Goal: Task Accomplishment & Management: Complete application form

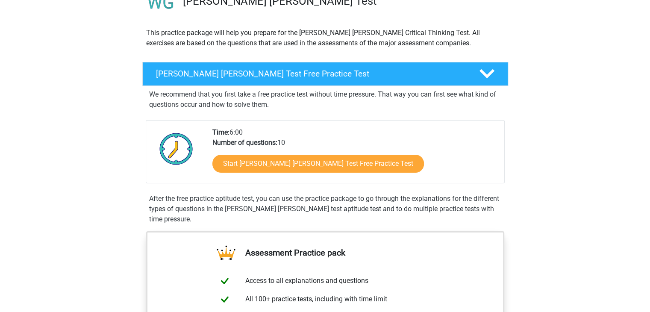
scroll to position [118, 0]
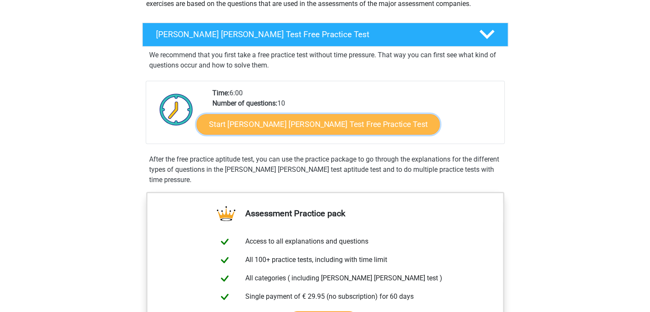
click at [324, 134] on link "Start Watson Glaser Test Free Practice Test" at bounding box center [318, 124] width 243 height 21
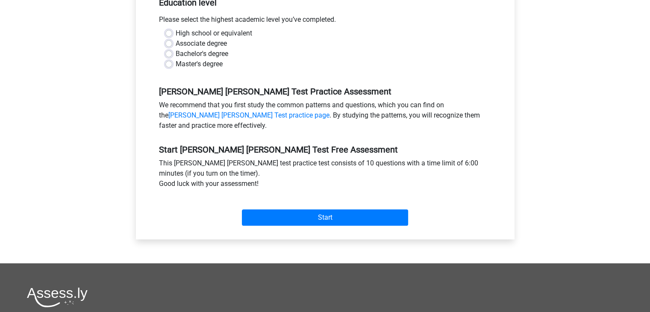
scroll to position [145, 0]
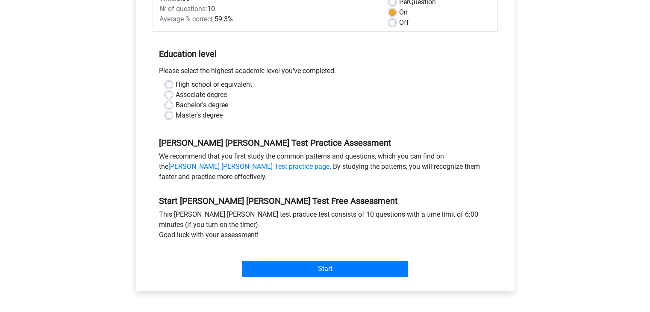
click at [173, 90] on div "Associate degree" at bounding box center [325, 95] width 320 height 10
click at [176, 100] on label "Bachelor's degree" at bounding box center [202, 105] width 53 height 10
click at [169, 100] on input "Bachelor's degree" at bounding box center [168, 104] width 7 height 9
radio input "true"
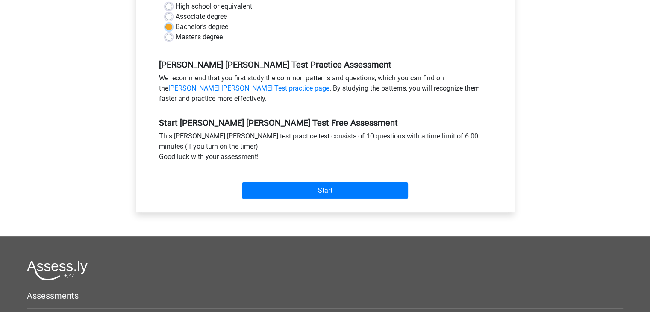
scroll to position [238, 0]
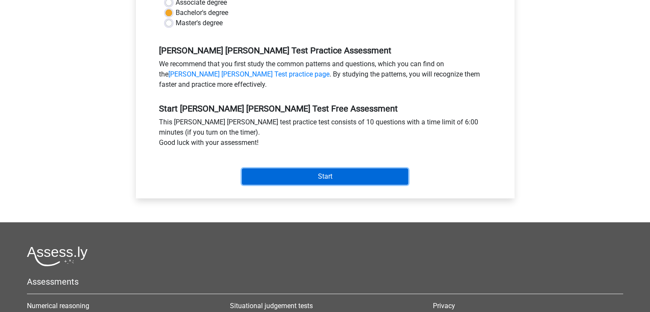
click at [299, 168] on input "Start" at bounding box center [325, 176] width 166 height 16
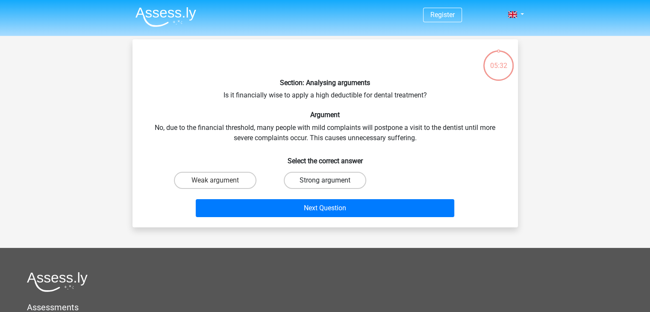
click at [332, 176] on label "Strong argument" at bounding box center [325, 180] width 83 height 17
click at [331, 180] on input "Strong argument" at bounding box center [328, 183] width 6 height 6
radio input "true"
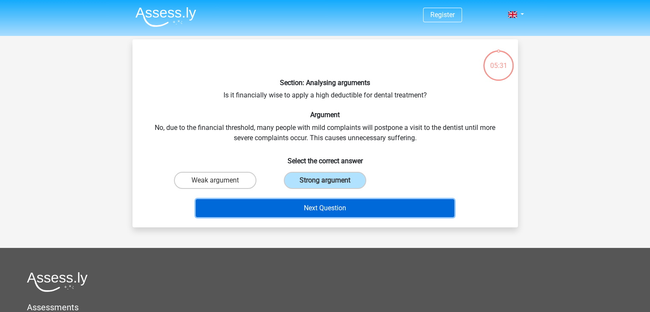
click at [359, 213] on button "Next Question" at bounding box center [325, 208] width 259 height 18
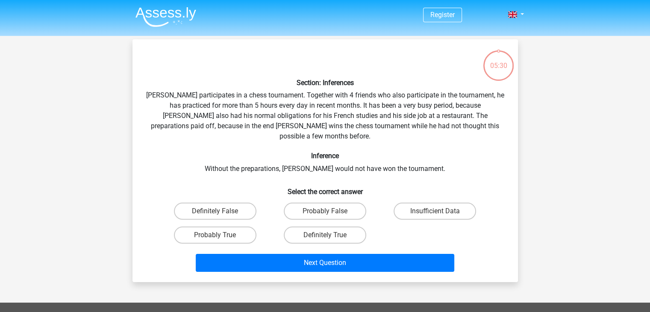
scroll to position [39, 0]
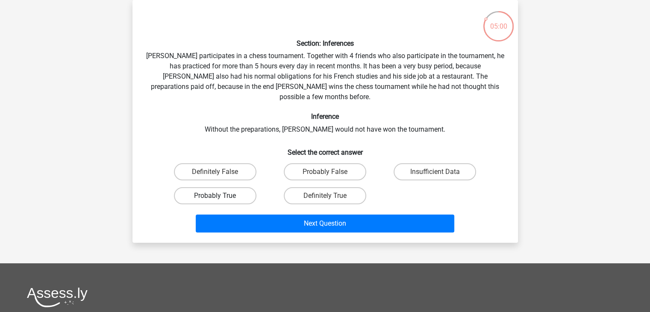
click at [214, 187] on label "Probably True" at bounding box center [215, 195] width 83 height 17
click at [215, 196] on input "Probably True" at bounding box center [218, 199] width 6 height 6
radio input "true"
click at [322, 189] on label "Definitely True" at bounding box center [325, 195] width 83 height 17
click at [325, 196] on input "Definitely True" at bounding box center [328, 199] width 6 height 6
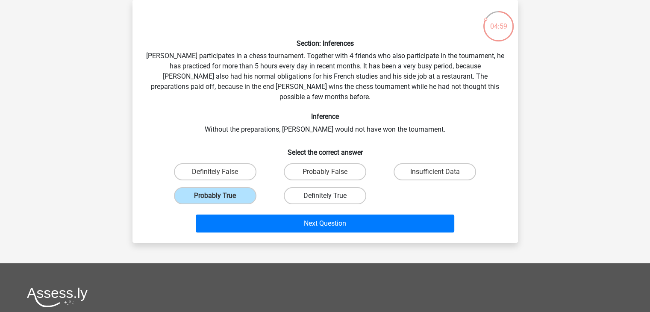
radio input "true"
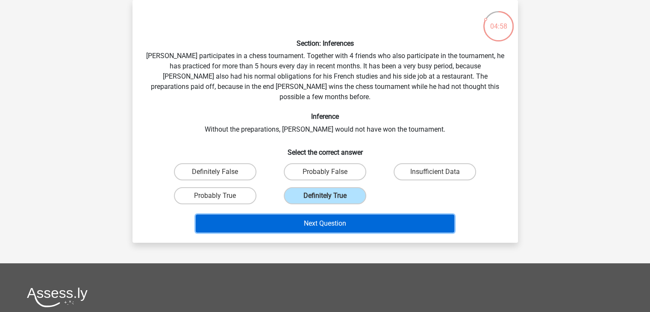
click at [337, 215] on button "Next Question" at bounding box center [325, 224] width 259 height 18
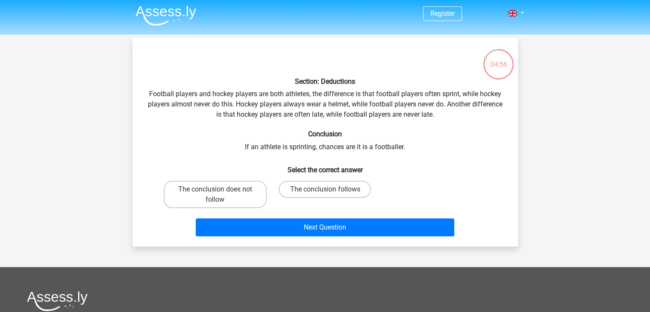
scroll to position [0, 0]
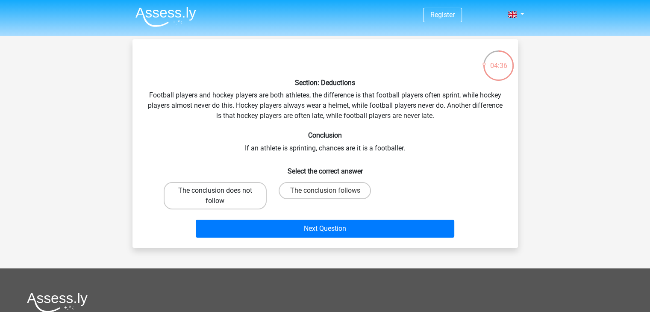
click at [263, 199] on label "The conclusion does not follow" at bounding box center [215, 195] width 103 height 27
click at [221, 196] on input "The conclusion does not follow" at bounding box center [218, 194] width 6 height 6
radio input "true"
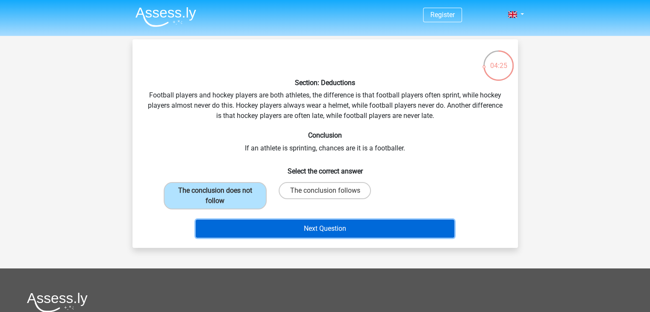
click at [303, 236] on button "Next Question" at bounding box center [325, 229] width 259 height 18
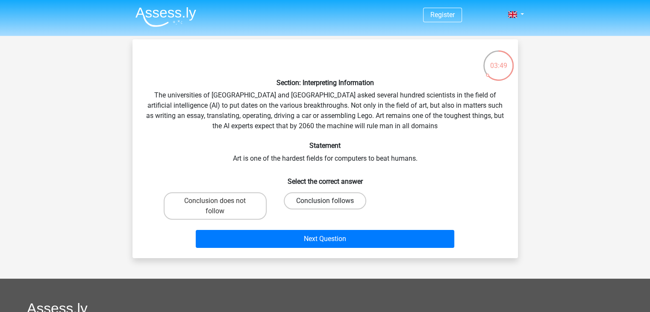
click at [315, 199] on label "Conclusion follows" at bounding box center [325, 200] width 83 height 17
click at [325, 201] on input "Conclusion follows" at bounding box center [328, 204] width 6 height 6
radio input "true"
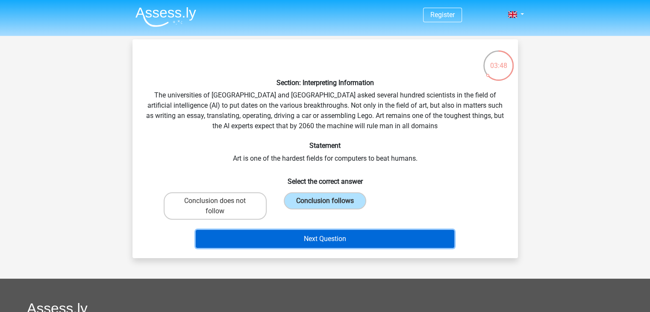
click at [328, 236] on button "Next Question" at bounding box center [325, 239] width 259 height 18
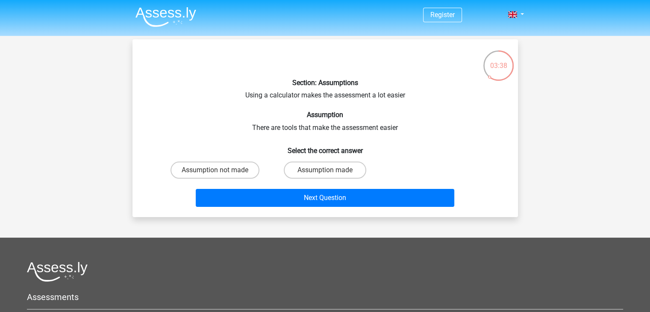
click at [328, 171] on input "Assumption made" at bounding box center [328, 173] width 6 height 6
radio input "true"
click at [345, 207] on div "Next Question" at bounding box center [325, 199] width 330 height 21
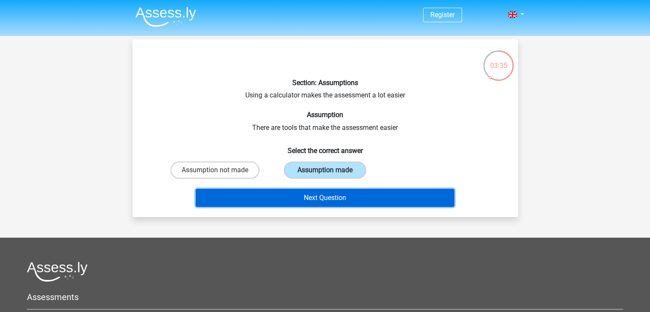
click at [358, 196] on button "Next Question" at bounding box center [325, 198] width 259 height 18
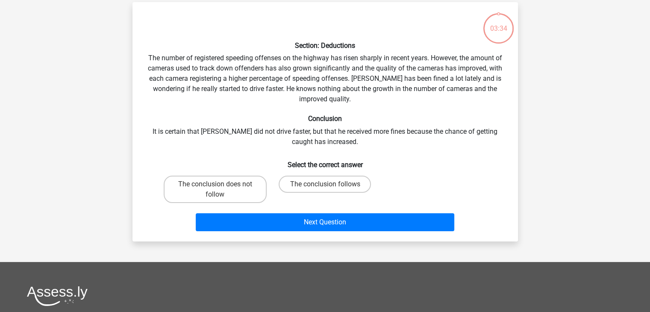
scroll to position [39, 0]
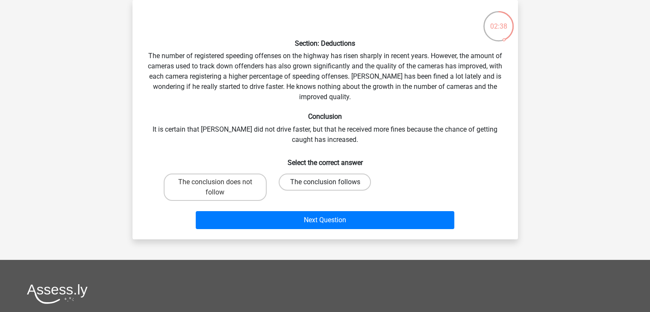
click at [334, 183] on label "The conclusion follows" at bounding box center [325, 182] width 92 height 17
click at [331, 183] on input "The conclusion follows" at bounding box center [328, 185] width 6 height 6
radio input "true"
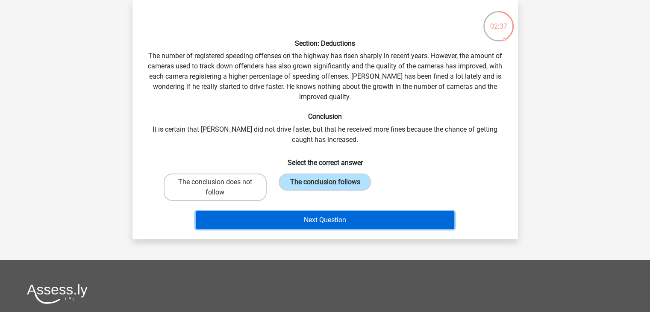
click at [335, 219] on button "Next Question" at bounding box center [325, 220] width 259 height 18
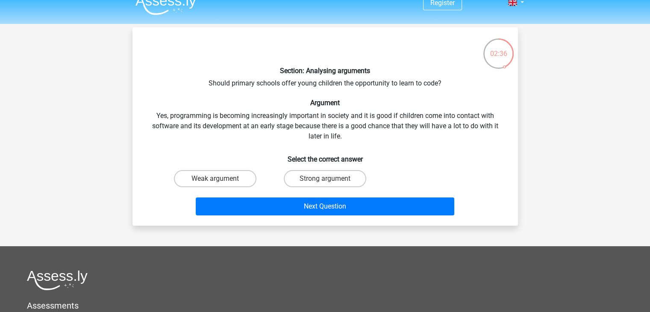
scroll to position [14, 0]
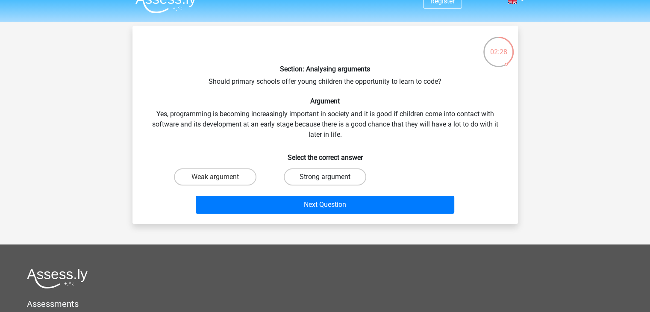
click at [348, 182] on label "Strong argument" at bounding box center [325, 176] width 83 height 17
click at [331, 182] on input "Strong argument" at bounding box center [328, 180] width 6 height 6
radio input "true"
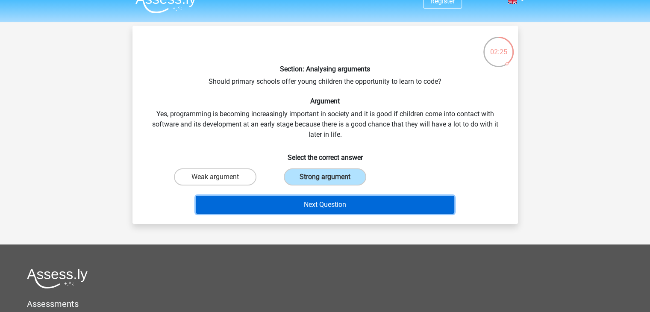
click at [388, 210] on button "Next Question" at bounding box center [325, 205] width 259 height 18
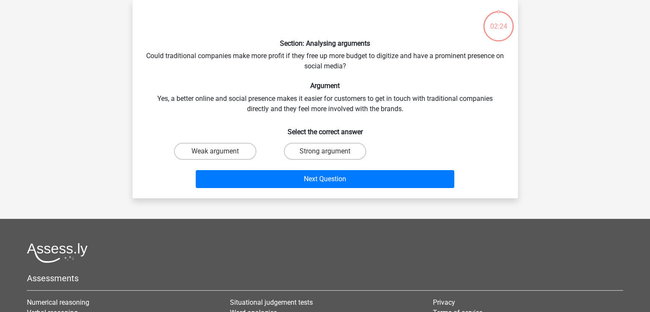
scroll to position [0, 0]
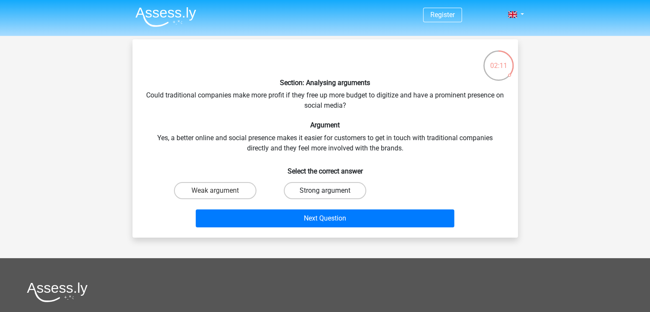
click at [324, 185] on label "Strong argument" at bounding box center [325, 190] width 83 height 17
click at [325, 191] on input "Strong argument" at bounding box center [328, 194] width 6 height 6
radio input "true"
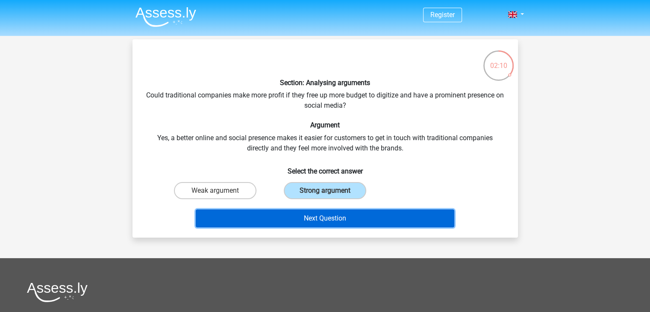
click at [349, 221] on button "Next Question" at bounding box center [325, 219] width 259 height 18
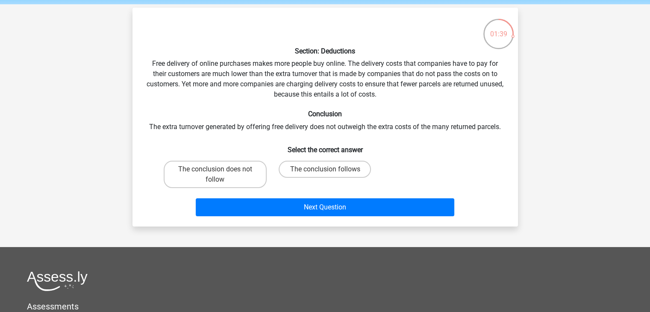
scroll to position [33, 0]
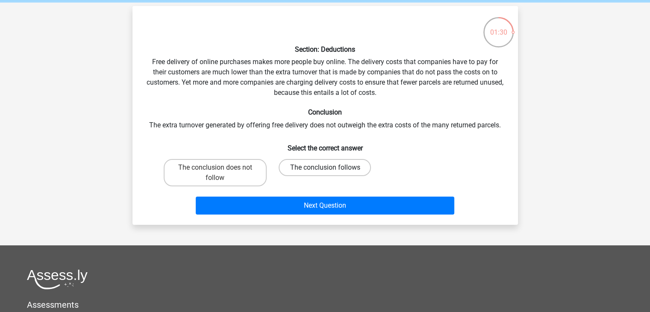
click at [325, 168] on label "The conclusion follows" at bounding box center [325, 167] width 92 height 17
click at [325, 168] on input "The conclusion follows" at bounding box center [328, 171] width 6 height 6
radio input "true"
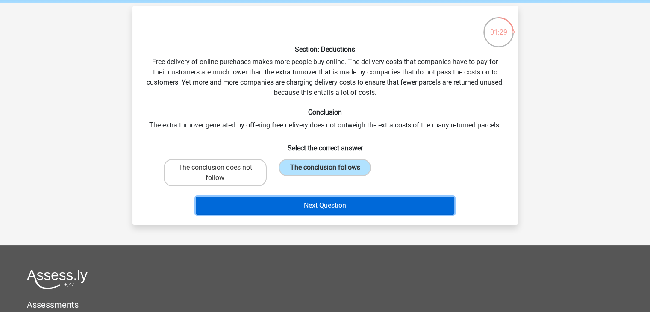
click at [364, 213] on button "Next Question" at bounding box center [325, 206] width 259 height 18
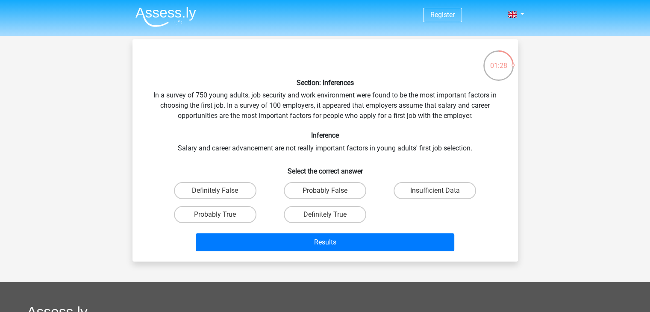
scroll to position [2, 0]
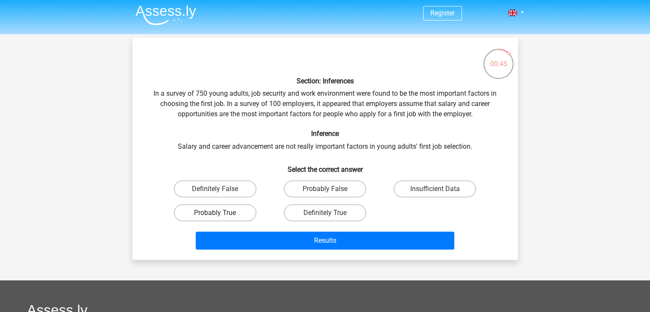
click at [229, 213] on label "Probably True" at bounding box center [215, 212] width 83 height 17
click at [221, 213] on input "Probably True" at bounding box center [218, 216] width 6 height 6
radio input "true"
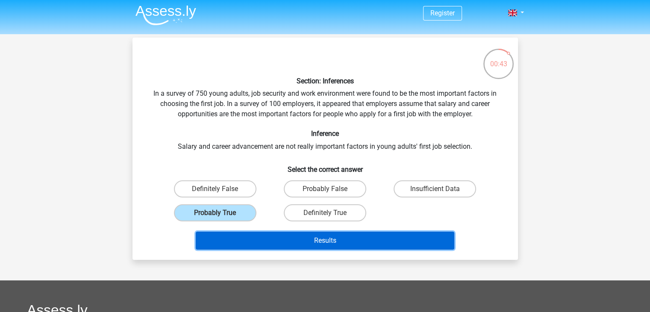
click at [292, 239] on button "Results" at bounding box center [325, 241] width 259 height 18
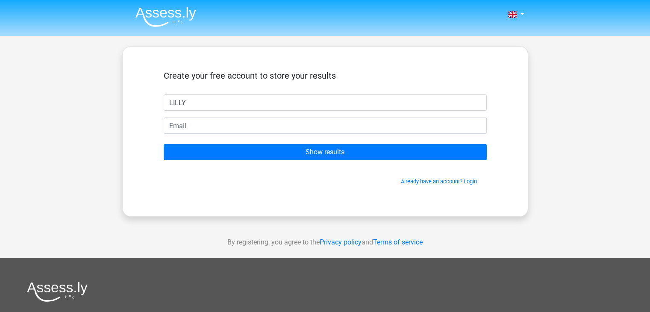
type input "LILLY"
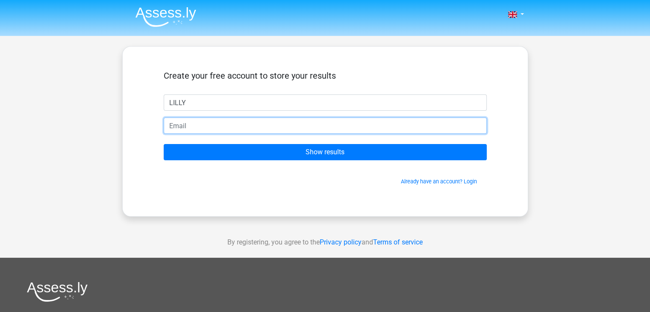
click at [229, 132] on input "email" at bounding box center [325, 126] width 323 height 16
type input "m"
click at [164, 144] on input "Show results" at bounding box center [325, 152] width 323 height 16
type input "U"
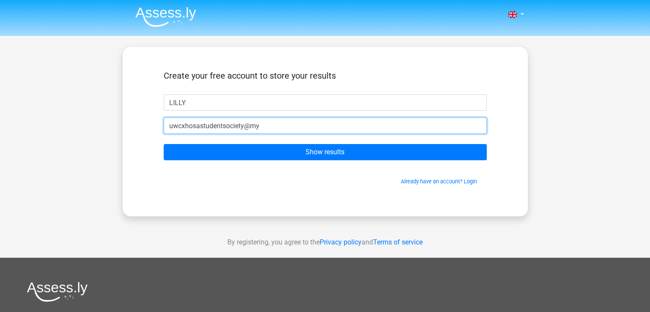
type input "uwcxhosastudentsociety@my"
click at [164, 144] on input "Show results" at bounding box center [325, 152] width 323 height 16
